Goal: Communication & Community: Answer question/provide support

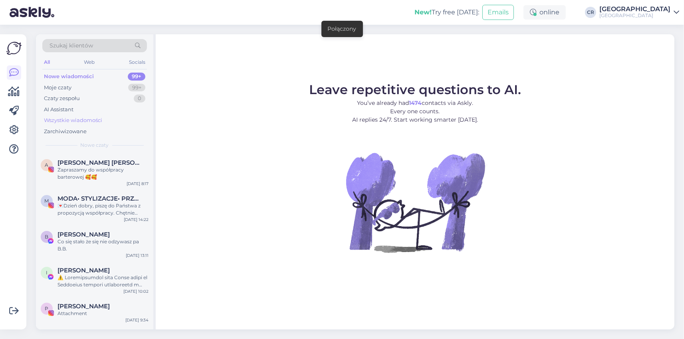
click at [79, 121] on div "Wszystkie wiadomości" at bounding box center [73, 121] width 58 height 8
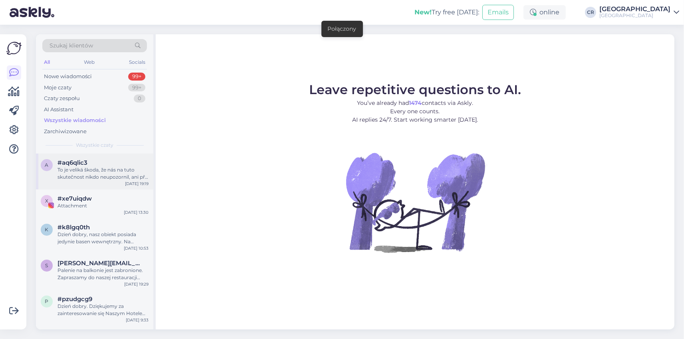
click at [94, 173] on div "To je veliká škoda, že nás na tuto skutečnost nikdo neupozornil, ani při objedn…" at bounding box center [103, 174] width 91 height 14
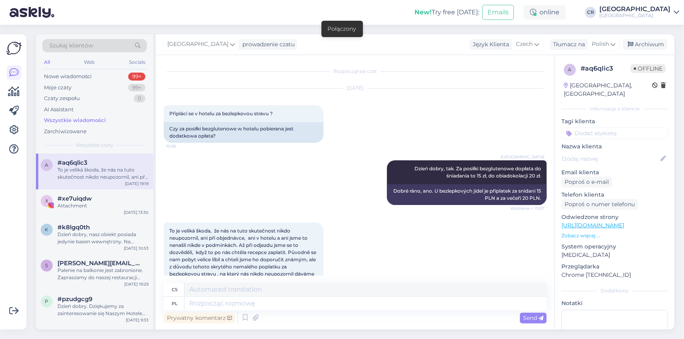
scroll to position [137, 0]
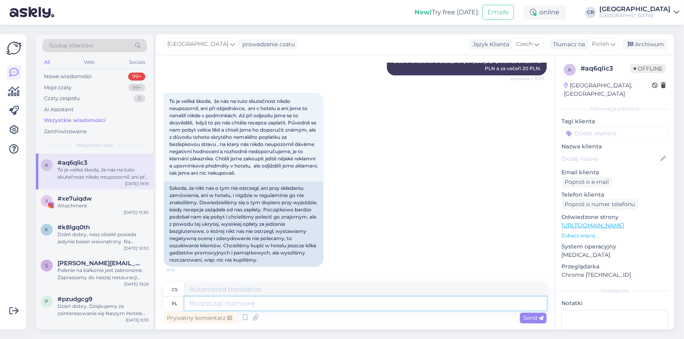
click at [266, 307] on textarea at bounding box center [366, 304] width 362 height 14
type textarea "Dobry"
type textarea "Dobrý"
type textarea "Dobry wieczór."
type textarea "Dobrý večer."
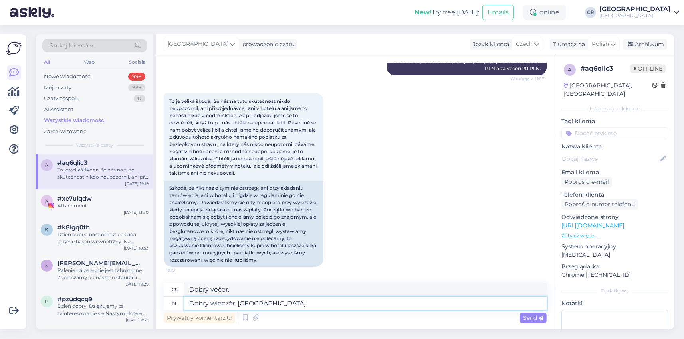
type textarea "Dobry wieczór. Bardzo n"
type textarea "Dobrý večer. Velmi"
type textarea "Dobry wieczór. Bardzo nam p"
type textarea "Dobrý večer. Jsme moc spokojení."
type textarea "Dobry wieczór. Bardzo nam przykro,"
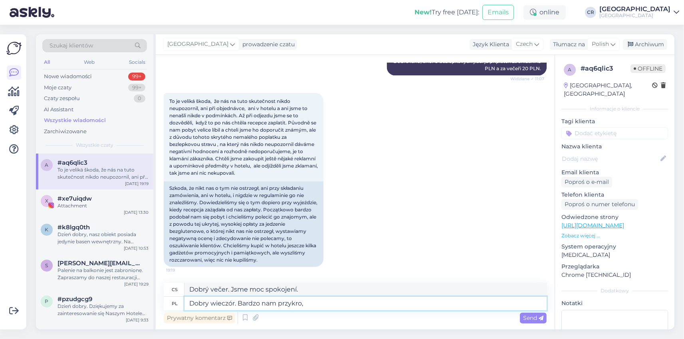
type textarea "Dobrý večer. Je nám to moc líto,"
type textarea "Dobry wieczór. Bardzo nam przykro, że n"
type textarea "Dobrý večer. Je nám to moc líto."
type textarea "Dobry wieczór. Bardzo nam przykro, że nie z"
type textarea "Dobrý večer. Je nám velmi líto, že nemůžeme"
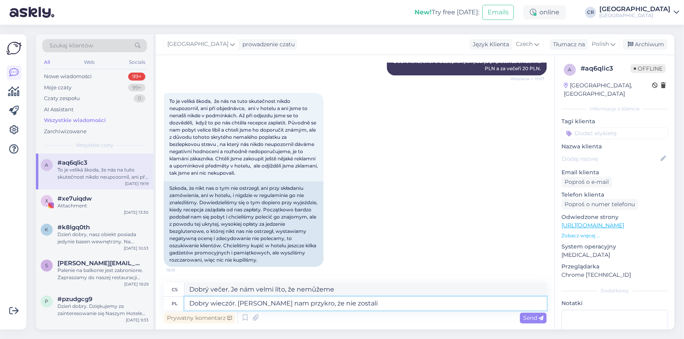
type textarea "Dobry wieczór. [PERSON_NAME] nam przykro, że nie zostali P"
type textarea "Dobrý večer. Je nám moc líto, že nezůstali."
type textarea "Dobry wieczór. Bardzo nam przykro, że nie zostali Państwo p"
type textarea "Dobrý večer. Je nám velmi líto, že jste se nemohl ubytovat."
type textarea "Dobry wieczór. [PERSON_NAME] nam przykro, że nie zostali Państwo pinformowani o"
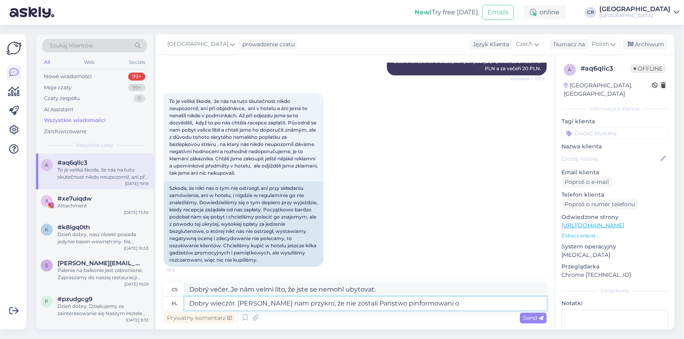
type textarea "Dobrý večer. Je nám velmi líto, že jste nebyl(a) informován(a)."
type textarea "Dobry wieczór. [PERSON_NAME] nam przykro, że nie zostali Państwo pinformowani o…"
type textarea "Dobrý večer. Je nám velmi líto, že jste nebyl(a) informován(a) o"
type textarea "Dobry wieczór. Bardzo nam przykro, że nie zostali Państwo pinformowani o zaistn…"
type textarea "Dobrý večer. Je nám velmi líto, že jste nebyl/a o situaci informován/a."
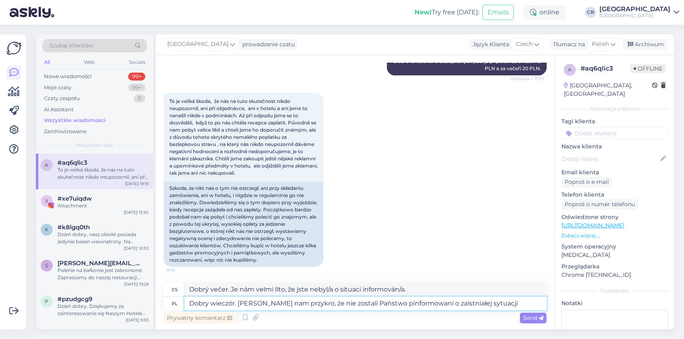
click at [379, 302] on textarea "Dobry wieczór. [PERSON_NAME] nam przykro, że nie zostali Państwo pinformowani o…" at bounding box center [366, 304] width 362 height 14
click at [382, 303] on textarea "Dobry wieczór. [PERSON_NAME] nam przykro, że nie zostali Państwo pinformowani o…" at bounding box center [366, 304] width 362 height 14
click at [490, 303] on textarea "Dobry wieczór. [PERSON_NAME] nam przykro, że nie zostali Państwo poinformowani …" at bounding box center [366, 304] width 362 height 14
click at [498, 303] on textarea "Dobry wieczór. [PERSON_NAME] nam przykro, że nie zostali Państwo poinformowani …" at bounding box center [366, 304] width 362 height 14
type textarea "Dobry wieczór. [PERSON_NAME] nam przykro, że nie zostali Państwo poinformowani …"
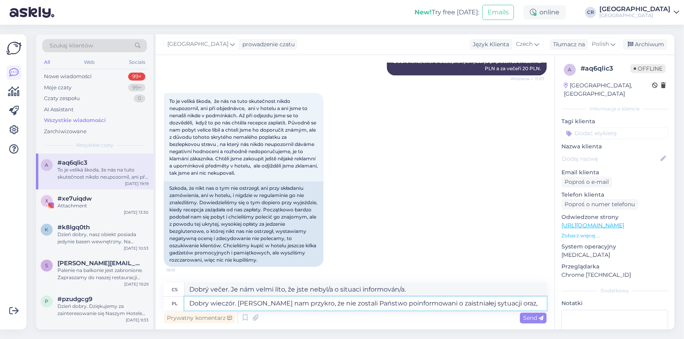
type textarea "Dobrý večer. Je nám velmi líto, že jste nebyl/a o situaci informován/a,"
type textarea "Dobry wieczór. [PERSON_NAME] nam przykro, że nie zostali Państwo poinformowani …"
type textarea "Dobrý večer. Je nám velmi líto, že jste nebyl/a informován/a o situaci a že"
type textarea "Dobry wieczór. [PERSON_NAME] nam przykro, że nie zostali Państwo poinformowani …"
type textarea "Dobrý večer. Je nám velmi líto, že jste nebyl/a informován/a o situaci a že k n…"
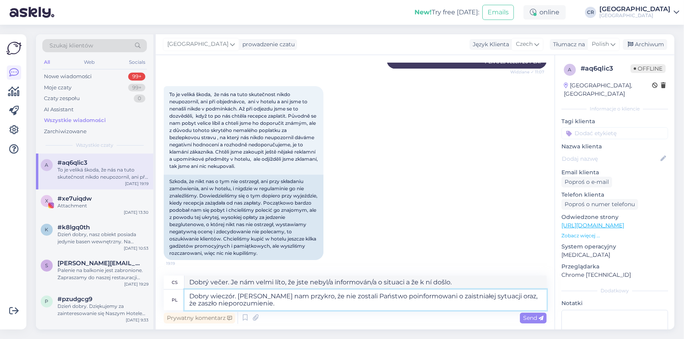
type textarea "Dobry wieczór. [PERSON_NAME] nam przykro, że nie zostali Państwo poinformowani …"
type textarea "Dobrý večer. Je nám velmi líto, že jste o této situaci nebyl informován a že do…"
type textarea "Dobry wieczór. [PERSON_NAME] nam przykro, że nie zostali Państwo poinformowani …"
type textarea "Dobrý večer. Je nám velmi líto, že jste nebyl/a o situaci informován/a a že doš…"
type textarea "Dobry wieczór. [PERSON_NAME] nam przykro, że nie zostali Państwo poinformowani …"
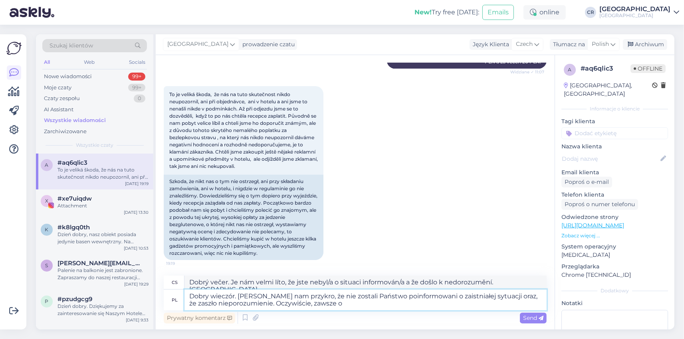
type textarea "Dobrý večer. Je nám velmi líto, že jste nebyl/a o situaci informován/a a že doš…"
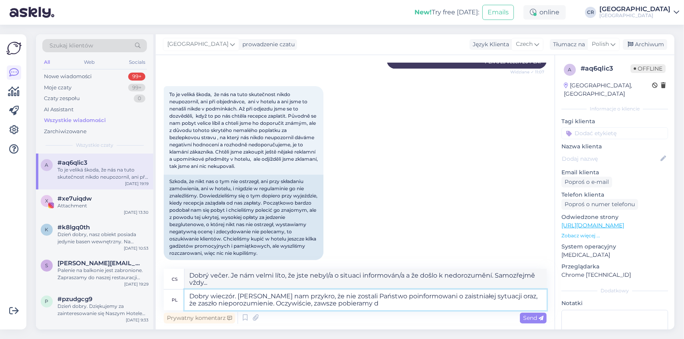
type textarea "Dobry wieczór. [PERSON_NAME] nam przykro, że nie zostali Państwo poinformowani …"
type textarea "Dobrý večer. Je nám velmi líto, že jste nebyl/a o situaci informován/a a že doš…"
type textarea "Dobry wieczór. [PERSON_NAME] nam przykro, że nie zostali Państwo poinformowani …"
type textarea "Dobrý večer. Je nám velmi líto, že jste nebyl/a o situaci informován/a a že doš…"
type textarea "Dobry wieczór. [PERSON_NAME] nam przykro, że nie zostali Państwo poinformowani …"
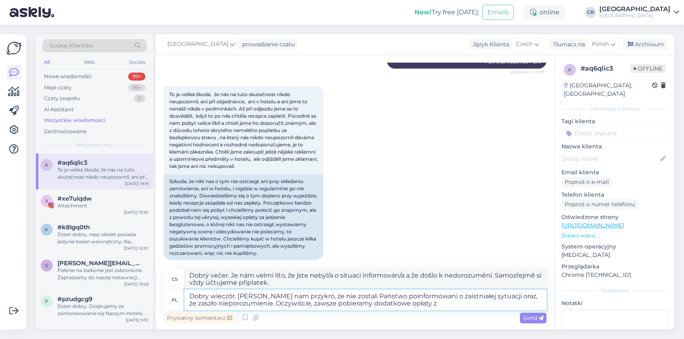
type textarea "Dobrý večer. Je nám velmi líto, že jste o této situaci nebyl informován a že do…"
type textarea "Dobry wieczór. [PERSON_NAME] nam przykro, że nie zostali Państwo poinformowani …"
type textarea "Dobrý večer. Je nám velmi líto, že jste nebyl/a o situaci informován/a a že doš…"
type textarea "Dobry wieczór. [PERSON_NAME] nam przykro, że nie zostali Państwo poinformowani …"
type textarea "Dobrý večer. Je nám velmi líto, že jste o této situaci nebyl informován a že do…"
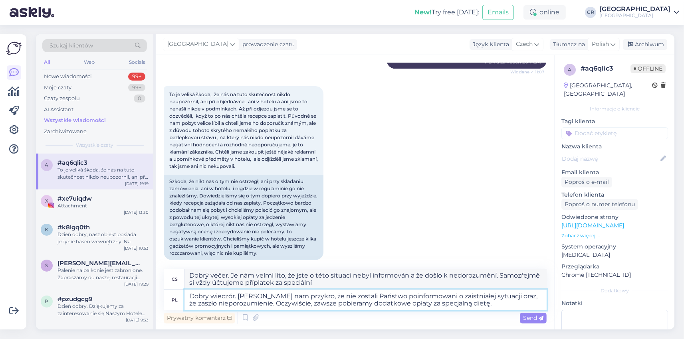
type textarea "Dobry wieczór. [PERSON_NAME] nam przykro, że nie zostali Państwo poinformowani …"
type textarea "Dobrý večer. Je nám velmi líto, že jste o této situaci nebyl informován a že do…"
type textarea "Dobry wieczór. [PERSON_NAME] nam przykro, że nie zostali Państwo poinformowani …"
type textarea "Dobrý večer. Je nám velmi líto, že jste o této situaci nebyl informován a že do…"
type textarea "Dobry wieczór. [PERSON_NAME] nam przykro, że nie zostali Państwo poinformowani …"
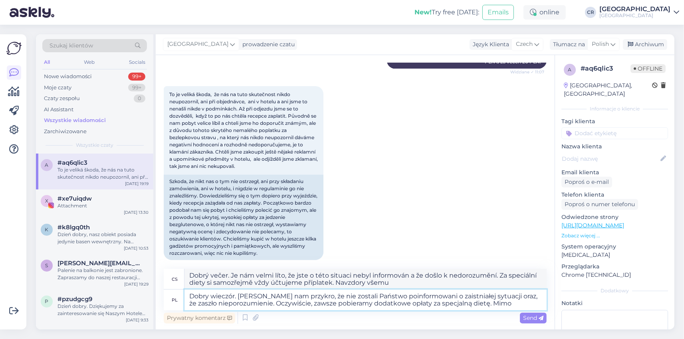
type textarea "Dobrý večer. Je nám velmi líto, že jste o této situaci nebyl informován a že do…"
type textarea "Dobry wieczór. [PERSON_NAME] nam przykro, że nie zostali Państwo poinformowani …"
type textarea "Dobrý večer. Je nám velmi líto, že jste o této situaci nebyl informován a že do…"
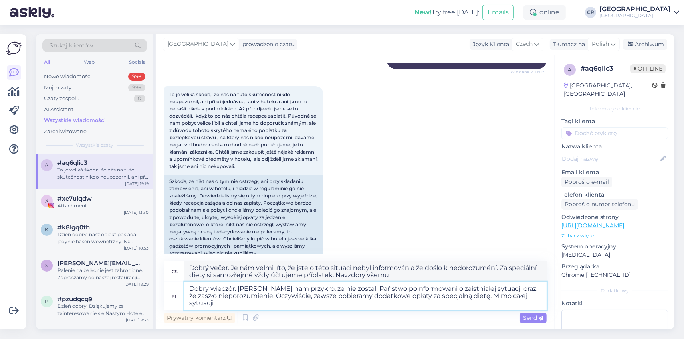
type textarea "Dobry wieczór. [PERSON_NAME] nam przykro, że nie zostali Państwo poinformowani …"
type textarea "Dobrý večer. Je nám velmi líto, že jste o této situaci nebyl informován a že do…"
type textarea "Dobry wieczór. [PERSON_NAME] nam przykro, że nie zostali Państwo poinformowani …"
type textarea "Dobrý večer. Je nám velmi líto, že jste o této situaci nebyl informován a že do…"
type textarea "Dobry wieczór. [PERSON_NAME] nam przykro, że nie zostali Państwo poinformowani …"
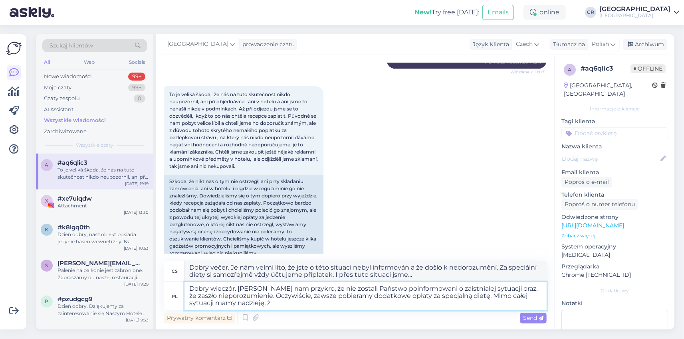
type textarea "Dobrý večer. Je nám velmi líto, že jste o této situaci nebyl informován a že do…"
type textarea "Dobry wieczór. [PERSON_NAME] nam przykro, że nie zostali Państwo poinformowani …"
type textarea "Dobrý večer. Je nám velmi líto, že jste o této situaci nebyl informován a že do…"
type textarea "Dobry wieczór. [PERSON_NAME] nam przykro, że nie zostali Państwo poinformowani …"
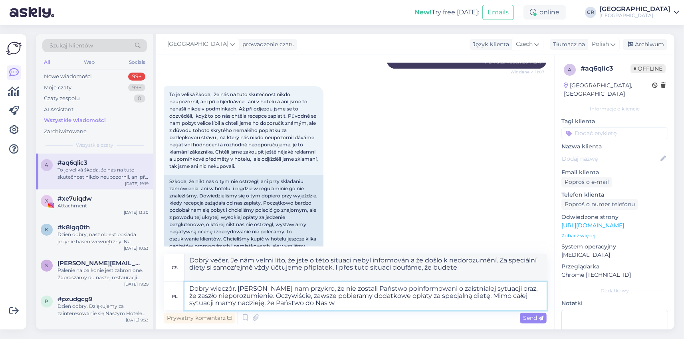
type textarea "Dobrý večer. Je nám velmi líto, že jste o této situaci nebyl informován a že do…"
type textarea "Dobry wieczór. [PERSON_NAME] nam przykro, że nie zostali Państwo poinformowani …"
type textarea "Dobrý večer. Je nám velmi líto, že jste o této situaci nebyl informován a že do…"
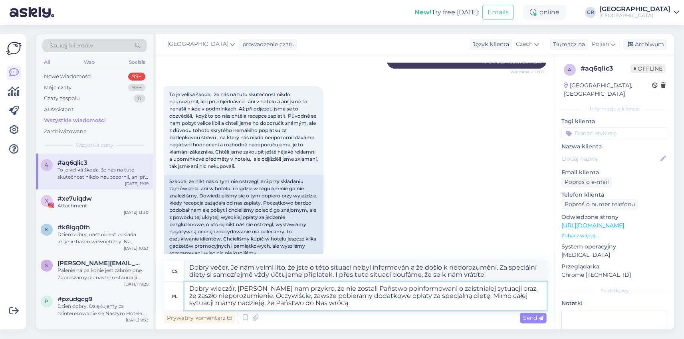
click at [254, 302] on textarea "Dobry wieczór. [PERSON_NAME] nam przykro, że nie zostali Państwo poinformowani …" at bounding box center [366, 296] width 362 height 28
click at [252, 302] on textarea "Dobry wieczór. [PERSON_NAME] nam przykro, że nie zostali Państwo poinformowani …" at bounding box center [366, 296] width 362 height 28
type textarea "Dobry wieczór. [PERSON_NAME] nam przykro, że nie zostali Państwo poinformowani …"
type textarea "Dobrý večer. Je nám velmi líto, že jste o této situaci nebyl informován a že do…"
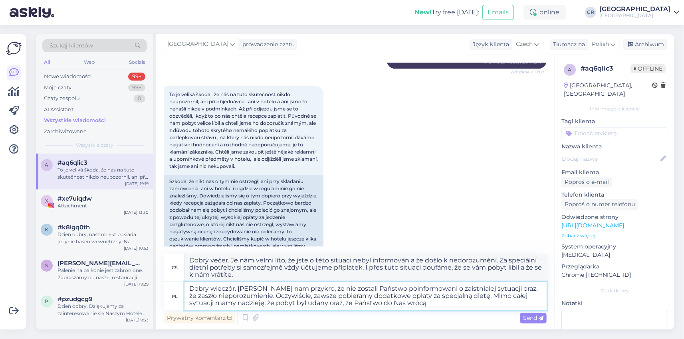
click at [402, 307] on textarea "Dobry wieczór. [PERSON_NAME] nam przykro, że nie zostali Państwo poinformowani …" at bounding box center [366, 296] width 362 height 28
type textarea "Dobry wieczór. [PERSON_NAME] nam przykro, że nie zostali Państwo poinformowani …"
type textarea "Dobrý večer. Je nám velmi líto, že jste o této situaci nebyl informován a že do…"
type textarea "Dobry wieczór. [PERSON_NAME] nam przykro, że nie zostali Państwo poinformowani …"
type textarea "Dobrý večer. Je nám velmi líto, že jste o této situaci nebyl informován a že do…"
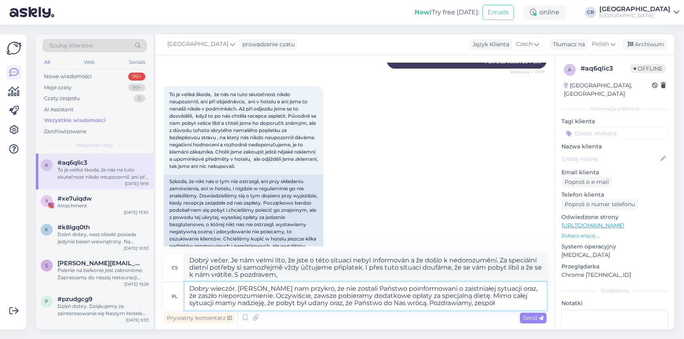
type textarea "Dobry wieczór. [PERSON_NAME] nam przykro, że nie zostali Państwo poinformowani …"
type textarea "Dobrý večer. Je nám velmi líto, že jste o této situaci nebyl informován a že do…"
type textarea "Dobry wieczór. [PERSON_NAME] nam przykro, że nie zostali Państwo poinformowani …"
type textarea "Dobrý večer. Je nám velmi líto, že jste o této situaci nebyl informován a že do…"
click at [378, 288] on textarea "Dobry wieczór. [PERSON_NAME] nam przykro, że nie zostali Państwo poinformowani …" at bounding box center [366, 296] width 362 height 28
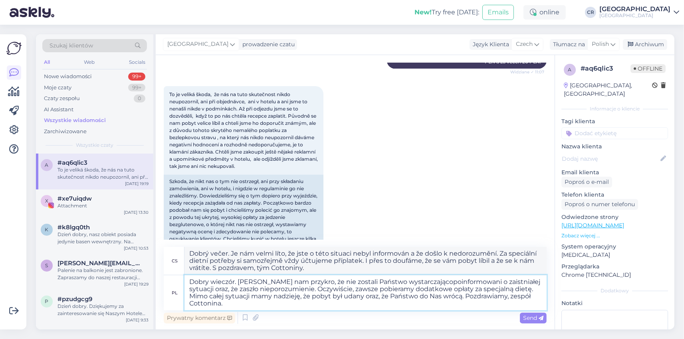
type textarea "Dobry wieczór. [PERSON_NAME] nam przykro, że nie zostali Państwo wystarczająco …"
type textarea "Dobrý večer. Je nám velmi líto, že jste nebyl/a o situaci dostatečně informován…"
type textarea "Dobry wieczór. [PERSON_NAME] nam przykro, że nie zostali Państwo wystarczająco …"
click at [525, 314] on div "Send" at bounding box center [533, 318] width 27 height 11
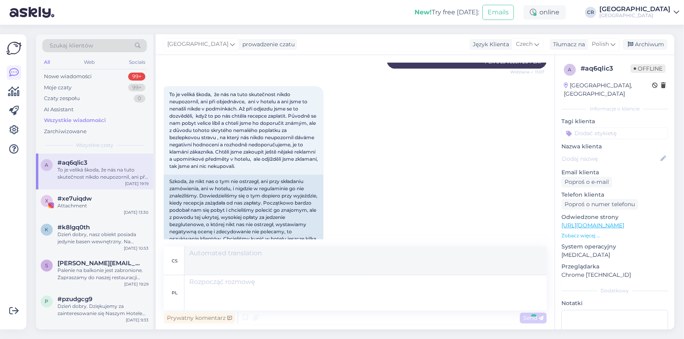
scroll to position [250, 0]
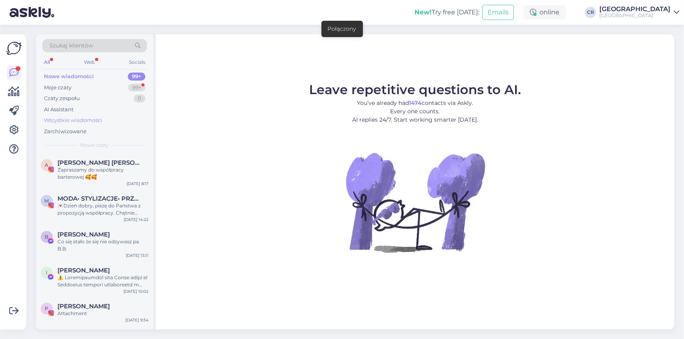
click at [90, 116] on div "Wszystkie wiadomości" at bounding box center [94, 120] width 105 height 11
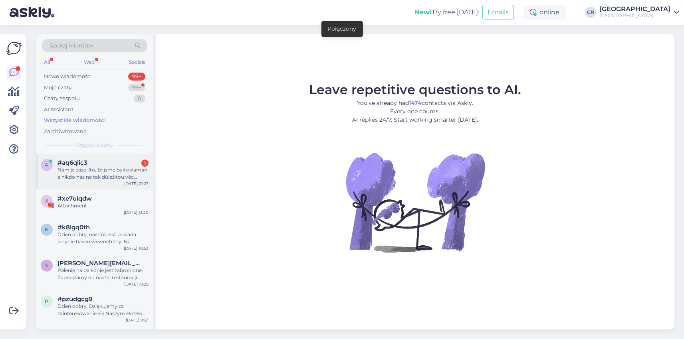
click at [92, 189] on div "a #aq6qlic3 1 Nám je zase líto, že jsme byli oklamáni a nikdo nás na tak důleži…" at bounding box center [94, 172] width 117 height 36
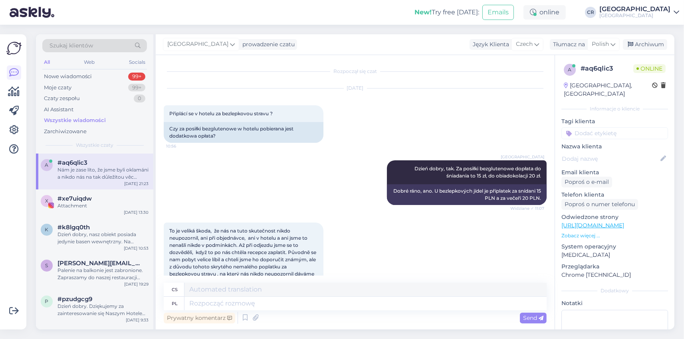
scroll to position [427, 0]
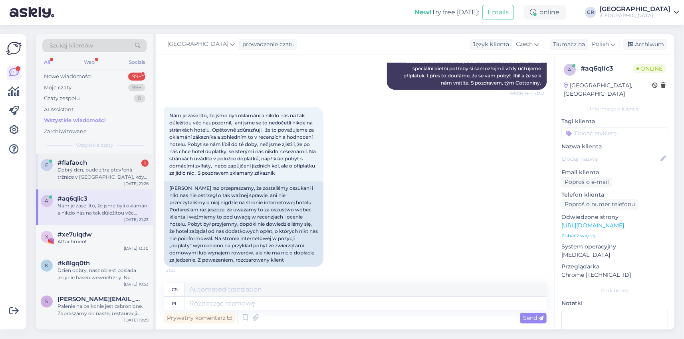
click at [115, 167] on div "Dobrý den, bude zítra otevřená tržnice v [GEOGRAPHIC_DATA], když je státní svát…" at bounding box center [103, 174] width 91 height 14
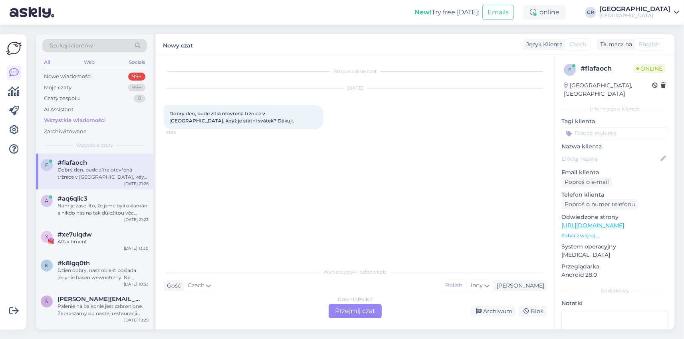
scroll to position [0, 0]
click at [341, 308] on div "Czech to Polish Przejmij czat" at bounding box center [355, 311] width 53 height 14
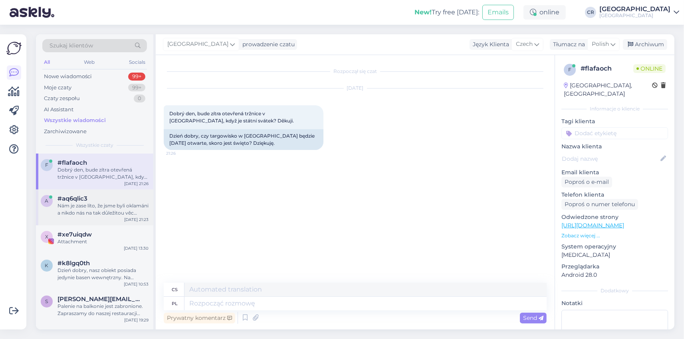
click at [84, 204] on div "Nám je zase líto, že jsme byli oklamáni a nikdo nás na tak důležitou věc neupoz…" at bounding box center [103, 209] width 91 height 14
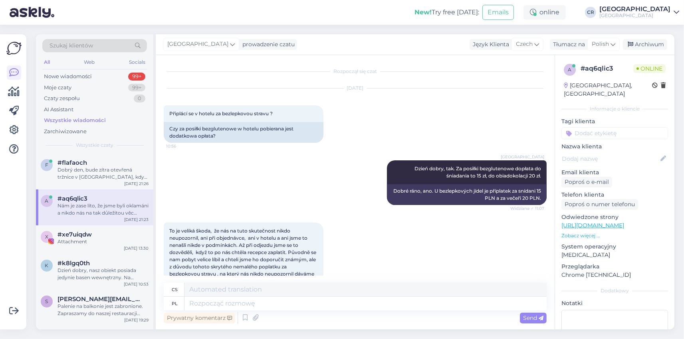
scroll to position [427, 0]
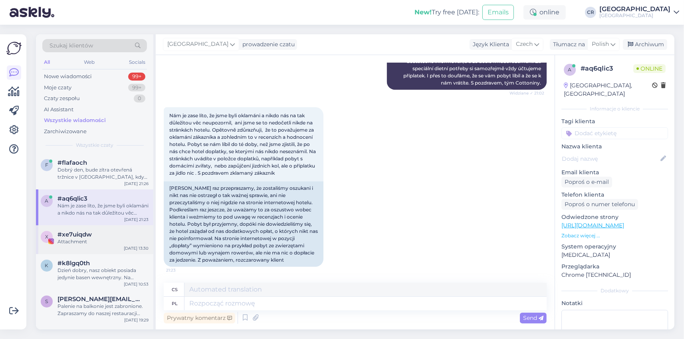
click at [105, 238] on div "#xe7uiqdw" at bounding box center [103, 234] width 91 height 7
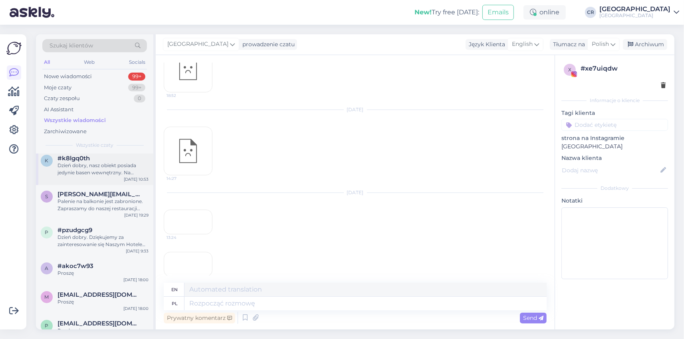
scroll to position [138, 0]
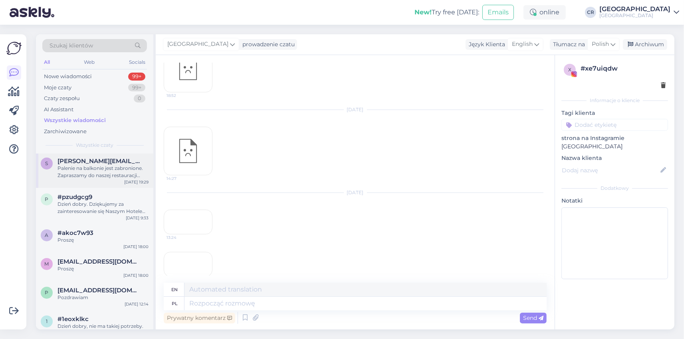
click at [122, 171] on div "Palenie na balkonie jest zabronione. Zapraszamy do naszej restauracji [GEOGRAPH…" at bounding box center [103, 172] width 91 height 14
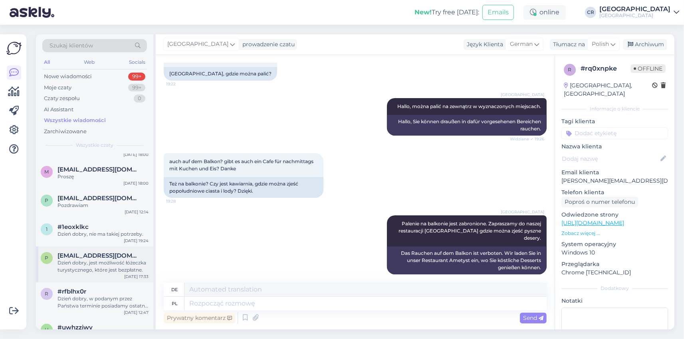
scroll to position [369, 0]
